Goal: Complete application form

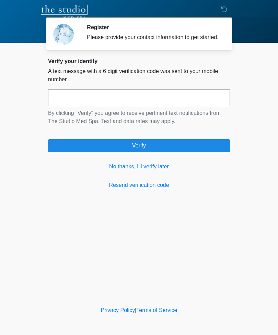
click at [169, 171] on link "No thanks, I'll verify later" at bounding box center [139, 167] width 182 height 8
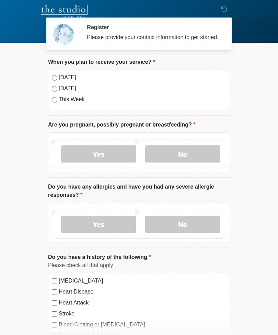
click at [50, 77] on div "[DATE] [DATE] This Week" at bounding box center [139, 90] width 182 height 40
click at [59, 75] on label "[DATE]" at bounding box center [142, 77] width 167 height 8
click at [186, 150] on label "No" at bounding box center [182, 153] width 75 height 17
click at [184, 221] on label "No" at bounding box center [182, 224] width 75 height 17
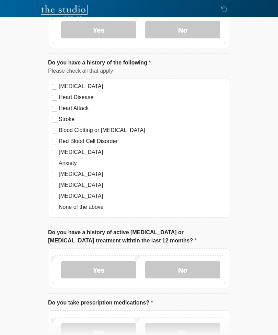
scroll to position [197, 0]
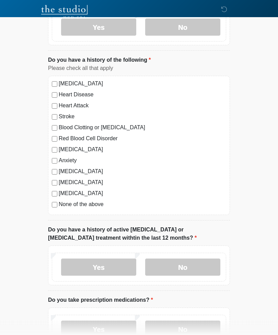
click at [187, 266] on label "No" at bounding box center [182, 267] width 75 height 17
click at [101, 327] on label "Yes" at bounding box center [98, 329] width 75 height 17
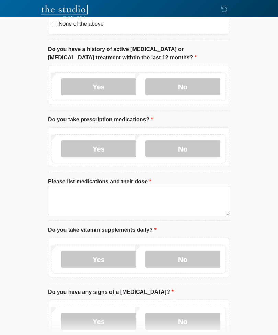
scroll to position [378, 0]
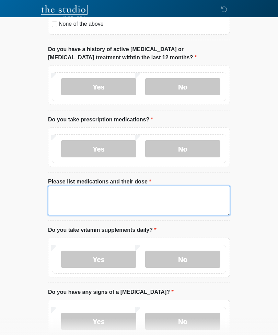
click at [57, 195] on textarea "Please list medications and their dose" at bounding box center [139, 200] width 182 height 29
click at [73, 193] on textarea "**" at bounding box center [139, 200] width 182 height 29
click at [66, 191] on textarea "**" at bounding box center [139, 200] width 182 height 29
type textarea "*"
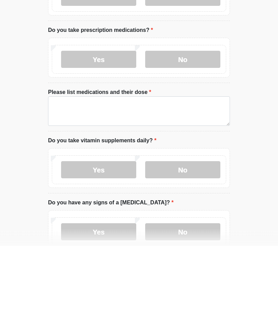
click at [102, 251] on label "Yes" at bounding box center [98, 259] width 75 height 17
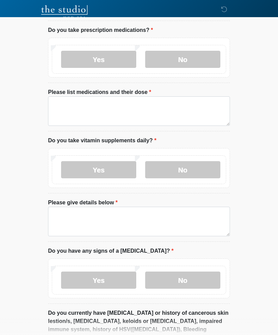
click at [181, 281] on label "No" at bounding box center [182, 280] width 75 height 17
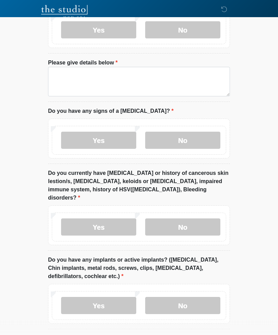
scroll to position [607, 0]
click at [194, 218] on label "No" at bounding box center [182, 226] width 75 height 17
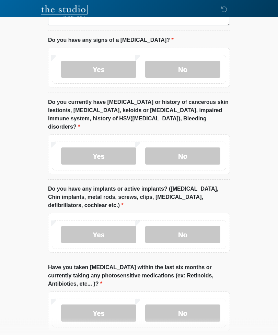
scroll to position [690, 0]
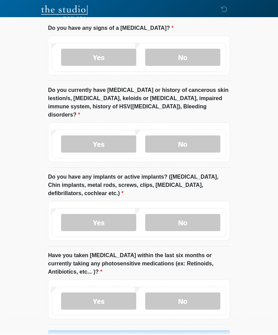
click at [99, 214] on label "Yes" at bounding box center [98, 222] width 75 height 17
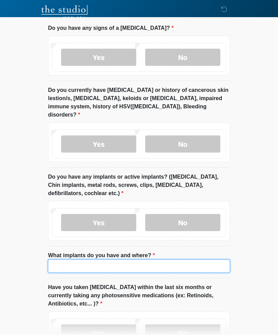
click at [60, 260] on input "What implants do you have and where?" at bounding box center [139, 266] width 182 height 13
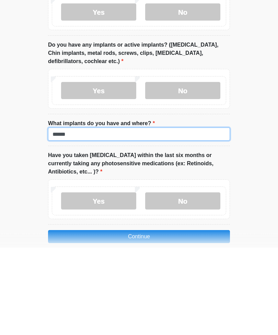
type input "******"
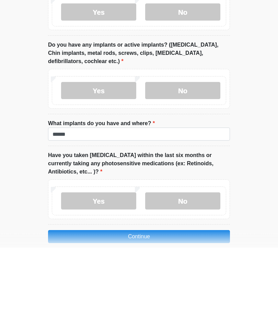
click at [182, 280] on label "No" at bounding box center [182, 288] width 75 height 17
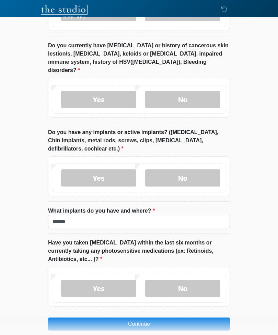
click at [161, 318] on button "Continue" at bounding box center [139, 324] width 182 height 13
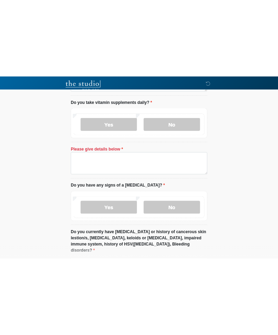
scroll to position [527, 0]
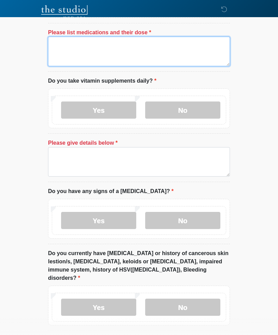
click at [125, 49] on textarea "Please list medications and their dose" at bounding box center [139, 51] width 182 height 29
type textarea "**********"
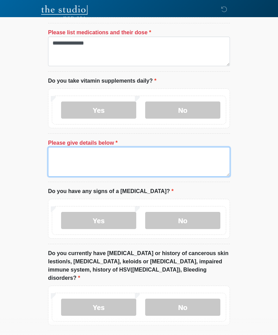
click at [118, 158] on textarea "Please give details below" at bounding box center [139, 161] width 182 height 29
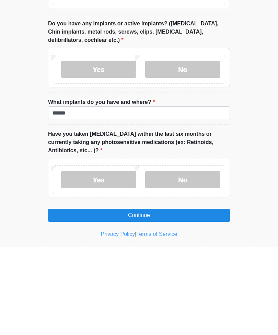
scroll to position [757, 0]
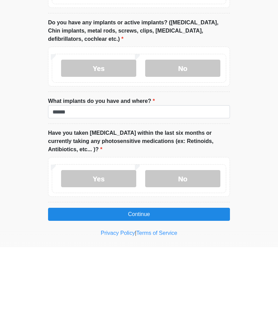
type textarea "**********"
click at [155, 296] on button "Continue" at bounding box center [139, 302] width 182 height 13
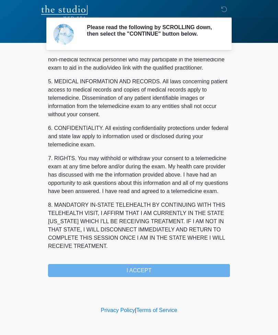
scroll to position [225, 0]
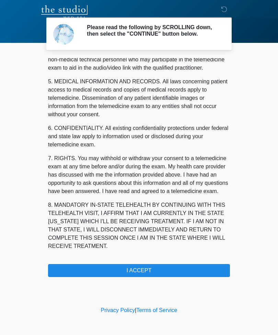
click at [170, 271] on button "I ACCEPT" at bounding box center [139, 270] width 182 height 13
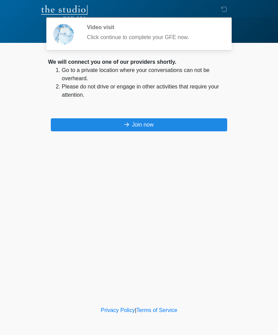
click at [181, 122] on button "Join now" at bounding box center [139, 124] width 176 height 13
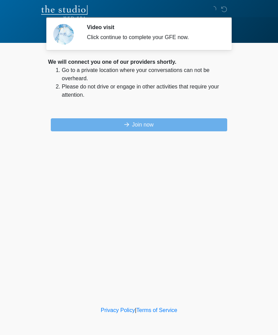
click at [225, 8] on icon at bounding box center [224, 9] width 6 height 6
click at [227, 7] on icon at bounding box center [224, 9] width 6 height 6
